Goal: Task Accomplishment & Management: Use online tool/utility

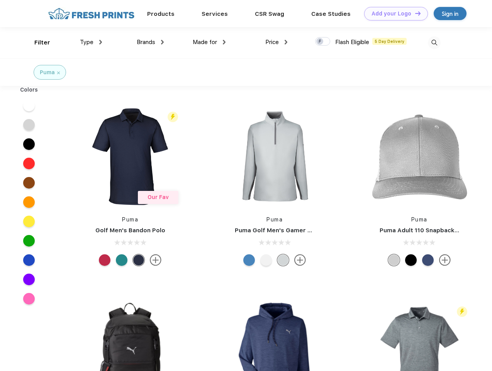
scroll to position [0, 0]
click at [393, 13] on link "Add your Logo Design Tool" at bounding box center [396, 14] width 64 height 14
click at [0, 0] on div "Design Tool" at bounding box center [0, 0] width 0 height 0
click at [415, 13] on link "Add your Logo Design Tool" at bounding box center [396, 14] width 64 height 14
click at [37, 42] on div "Filter" at bounding box center [42, 42] width 16 height 9
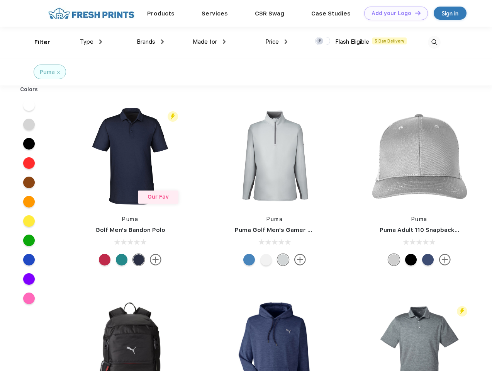
click at [91, 42] on span "Type" at bounding box center [87, 41] width 14 height 7
click at [150, 42] on span "Brands" at bounding box center [146, 41] width 19 height 7
click at [209, 42] on span "Made for" at bounding box center [205, 41] width 24 height 7
click at [277, 42] on span "Price" at bounding box center [272, 41] width 14 height 7
click at [323, 41] on div at bounding box center [322, 41] width 15 height 8
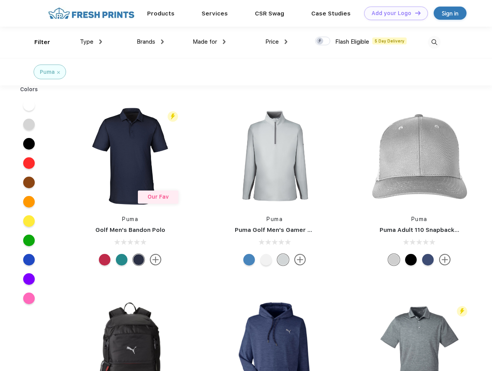
click at [320, 41] on input "checkbox" at bounding box center [317, 38] width 5 height 5
click at [434, 42] on img at bounding box center [434, 42] width 13 height 13
